Goal: Check status: Check status

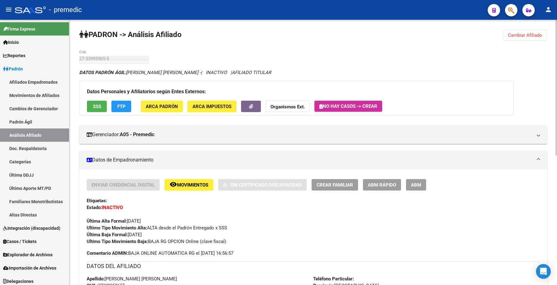
click at [522, 38] on button "Cambiar Afiliado" at bounding box center [525, 35] width 44 height 11
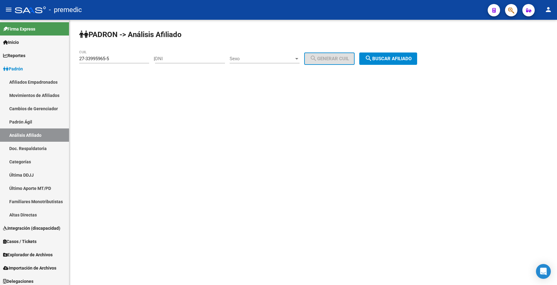
drag, startPoint x: 124, startPoint y: 62, endPoint x: 119, endPoint y: 56, distance: 7.5
click at [122, 59] on div "27-33995965-5 CUIL" at bounding box center [114, 56] width 70 height 13
drag, startPoint x: 119, startPoint y: 56, endPoint x: 9, endPoint y: 44, distance: 111.4
click at [5, 46] on mat-sidenav-container "Firma Express Inicio Calendario SSS Instructivos Contacto OS Reportes Padrón Tr…" at bounding box center [278, 153] width 557 height 266
paste input "0-24310346-1"
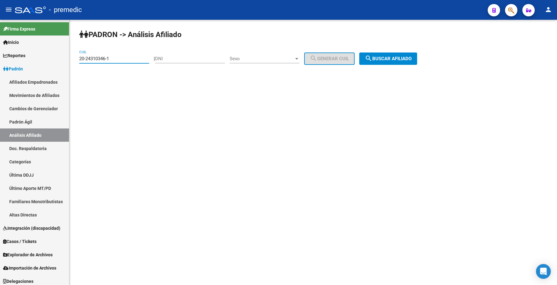
type input "20-24310346-1"
click at [401, 64] on button "search Buscar afiliado" at bounding box center [388, 59] width 58 height 12
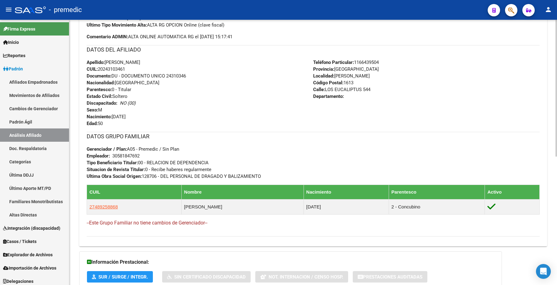
scroll to position [250, 0]
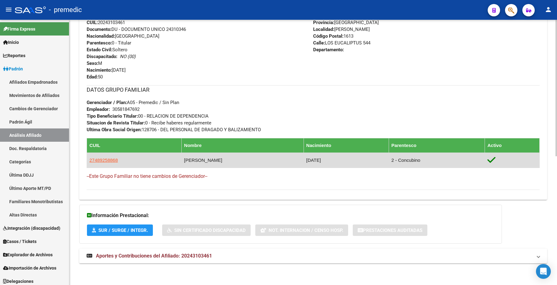
drag, startPoint x: 377, startPoint y: 159, endPoint x: 332, endPoint y: 163, distance: 45.4
click at [329, 162] on td "[DATE]" at bounding box center [345, 160] width 85 height 15
